Goal: Check status: Check status

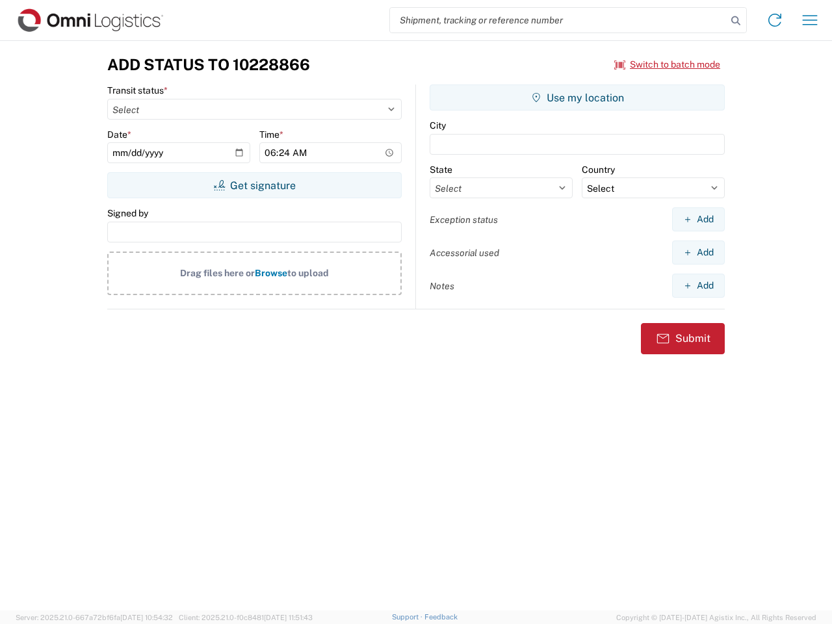
click at [558, 20] on input "search" at bounding box center [558, 20] width 337 height 25
click at [736, 21] on icon at bounding box center [736, 21] width 18 height 18
click at [775, 20] on icon at bounding box center [774, 20] width 21 height 21
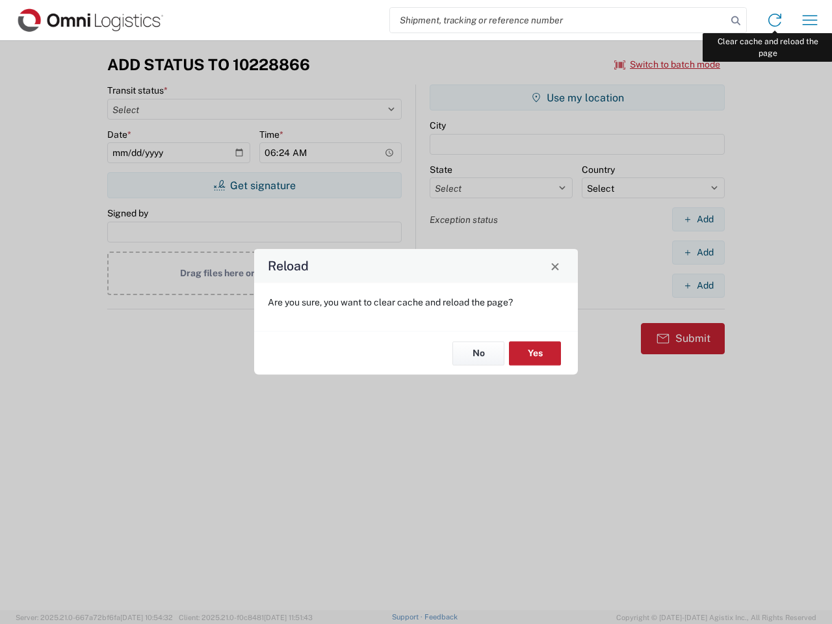
click at [810, 20] on div "Reload Are you sure, you want to clear cache and reload the page? No Yes" at bounding box center [416, 312] width 832 height 624
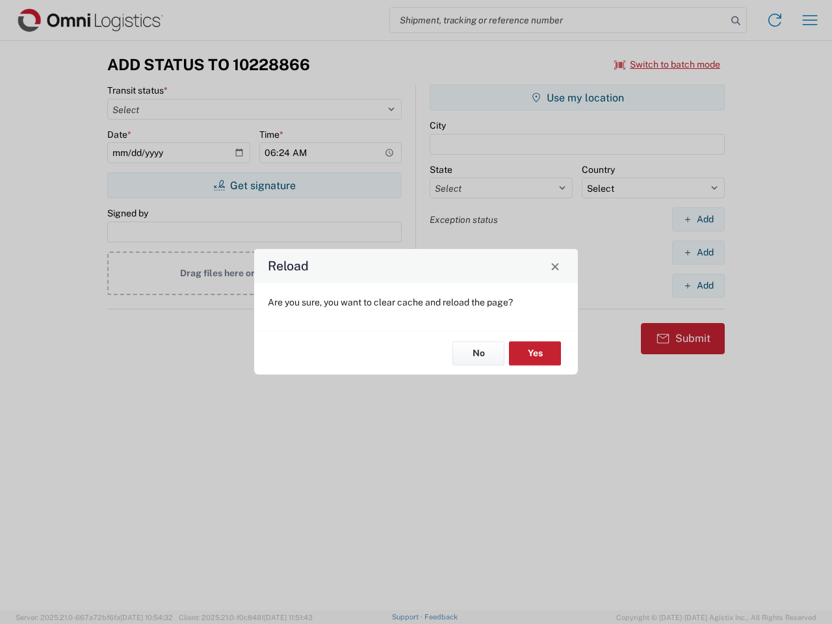
click at [667, 64] on div "Reload Are you sure, you want to clear cache and reload the page? No Yes" at bounding box center [416, 312] width 832 height 624
click at [254, 185] on div "Reload Are you sure, you want to clear cache and reload the page? No Yes" at bounding box center [416, 312] width 832 height 624
click at [577, 97] on div "Reload Are you sure, you want to clear cache and reload the page? No Yes" at bounding box center [416, 312] width 832 height 624
click at [698, 219] on div "Reload Are you sure, you want to clear cache and reload the page? No Yes" at bounding box center [416, 312] width 832 height 624
click at [698, 252] on div "Reload Are you sure, you want to clear cache and reload the page? No Yes" at bounding box center [416, 312] width 832 height 624
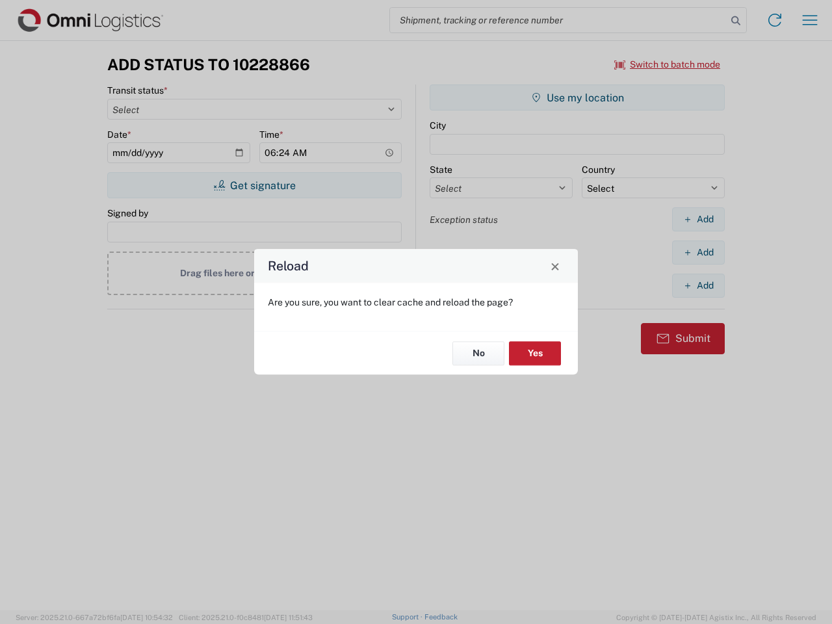
click at [698, 285] on div "Reload Are you sure, you want to clear cache and reload the page? No Yes" at bounding box center [416, 312] width 832 height 624
